Goal: Check status: Check status

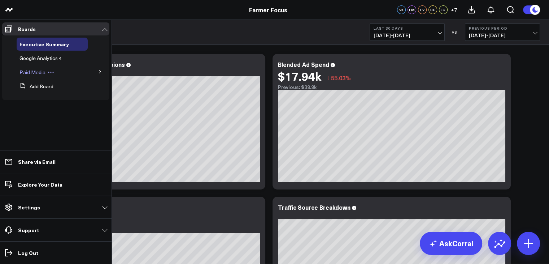
click at [36, 70] on span "Paid Media" at bounding box center [32, 72] width 26 height 7
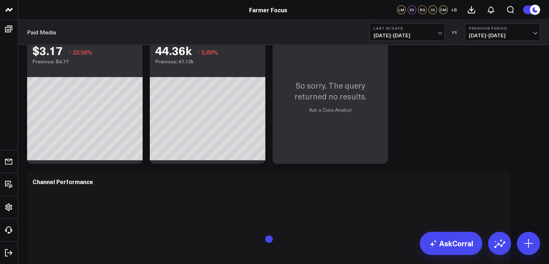
scroll to position [290, 0]
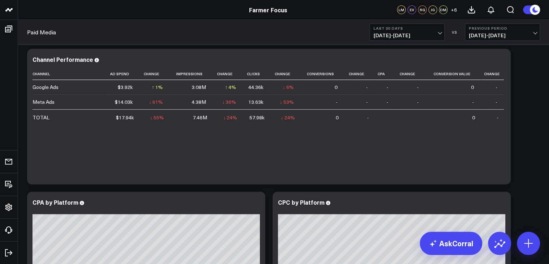
click at [432, 34] on span "[DATE] - [DATE]" at bounding box center [407, 35] width 67 height 6
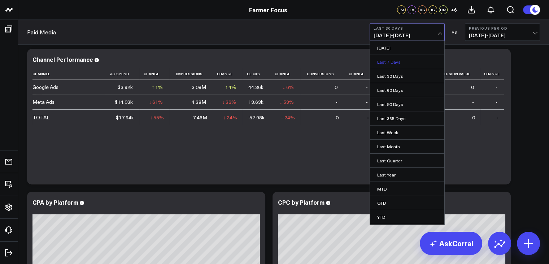
click at [400, 59] on link "Last 7 Days" at bounding box center [407, 62] width 74 height 14
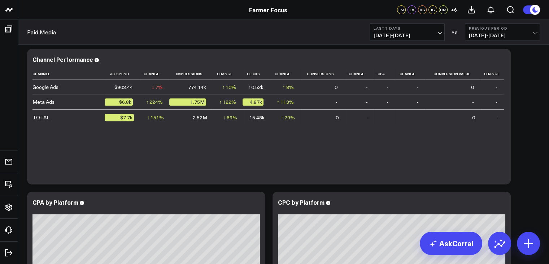
click at [429, 34] on span "08/12/25 - 08/18/25" at bounding box center [407, 35] width 67 height 6
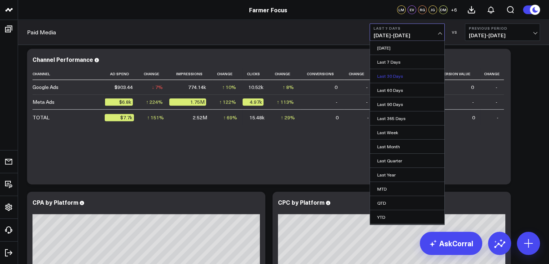
click at [398, 78] on link "Last 30 Days" at bounding box center [407, 76] width 74 height 14
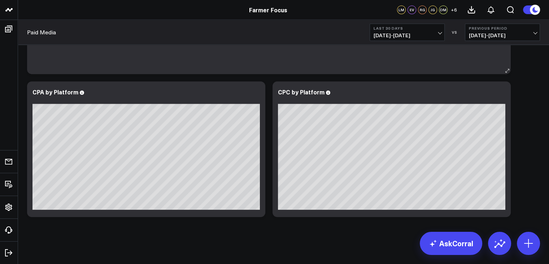
scroll to position [400, 0]
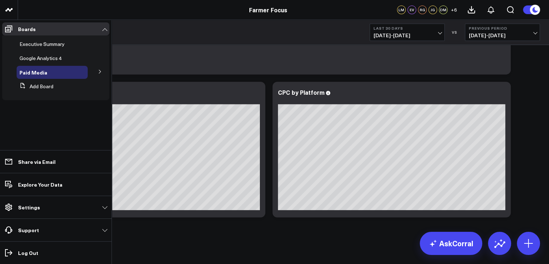
click at [100, 74] on icon at bounding box center [100, 71] width 4 height 4
click at [36, 101] on span "Meta Ads" at bounding box center [35, 98] width 22 height 7
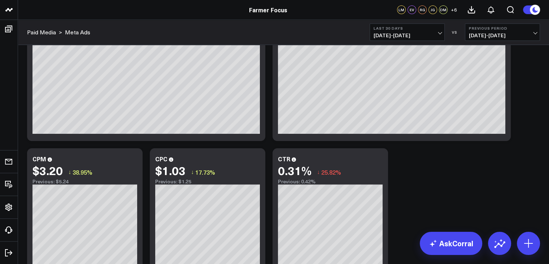
scroll to position [125, 0]
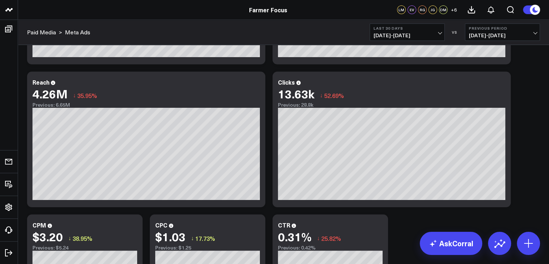
click at [441, 32] on span "[DATE] - [DATE]" at bounding box center [407, 35] width 67 height 6
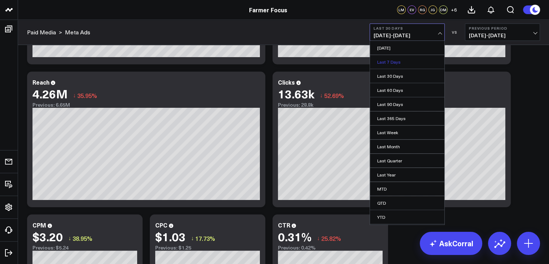
click at [405, 61] on link "Last 7 Days" at bounding box center [407, 62] width 74 height 14
